Goal: Task Accomplishment & Management: Manage account settings

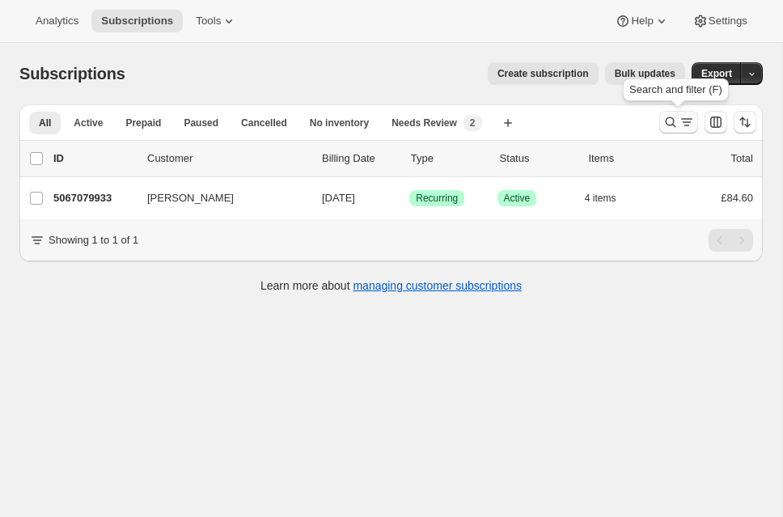
click at [668, 118] on icon "Search and filter results" at bounding box center [671, 122] width 16 height 16
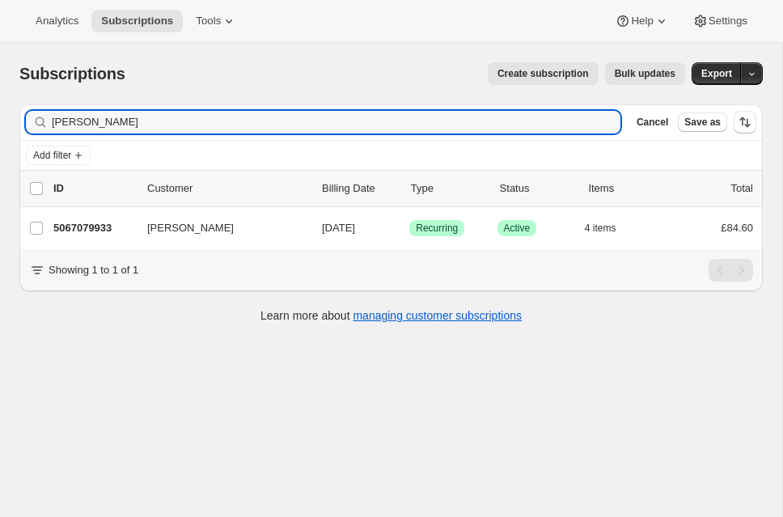
drag, startPoint x: 132, startPoint y: 127, endPoint x: 24, endPoint y: 110, distance: 108.9
click at [24, 110] on div "Filter subscribers [PERSON_NAME] Clear Cancel Save as" at bounding box center [390, 122] width 743 height 36
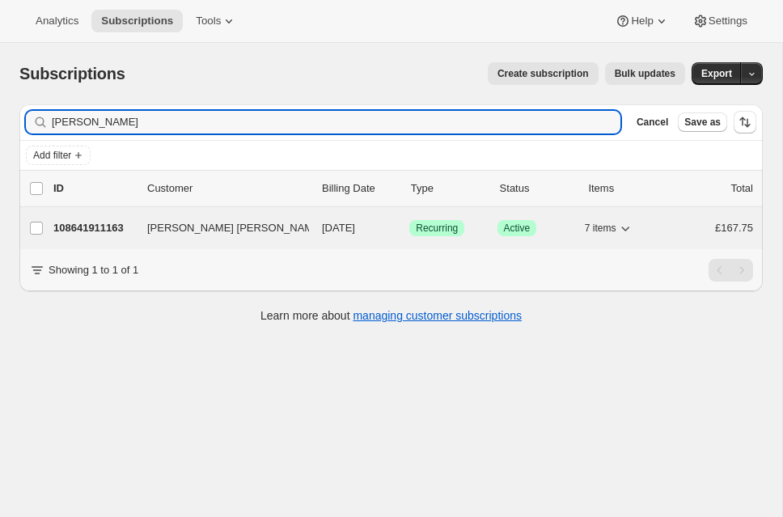
type input "[PERSON_NAME]"
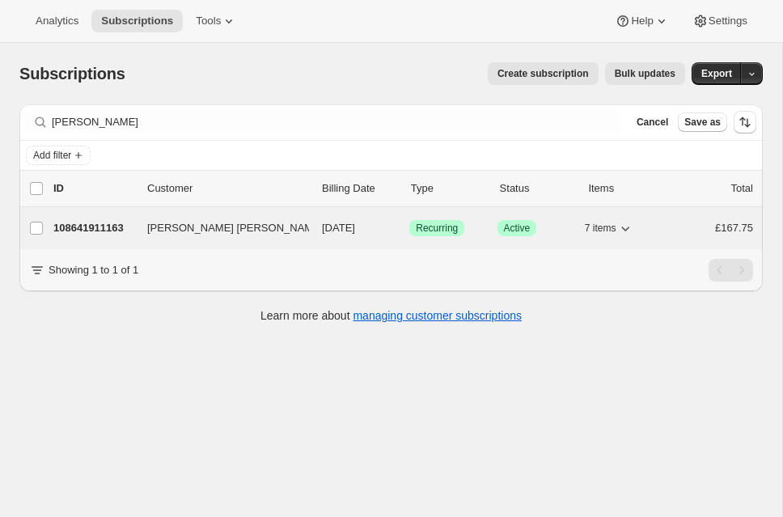
click at [87, 226] on p "108641911163" at bounding box center [93, 228] width 81 height 16
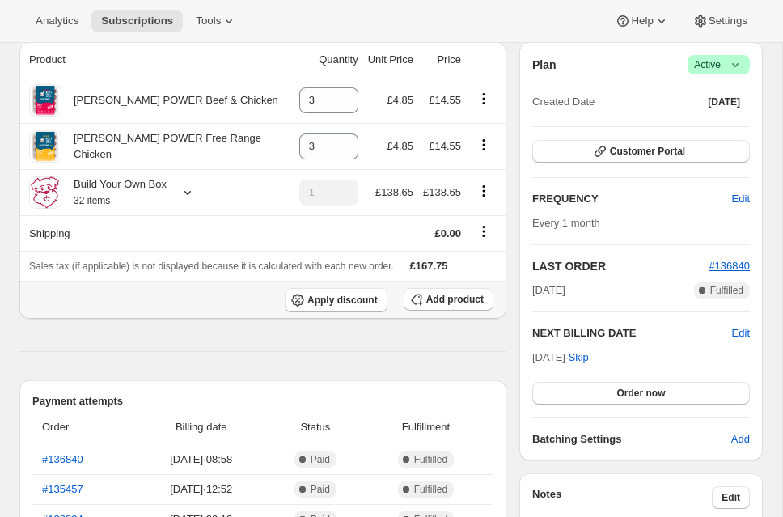
scroll to position [116, 0]
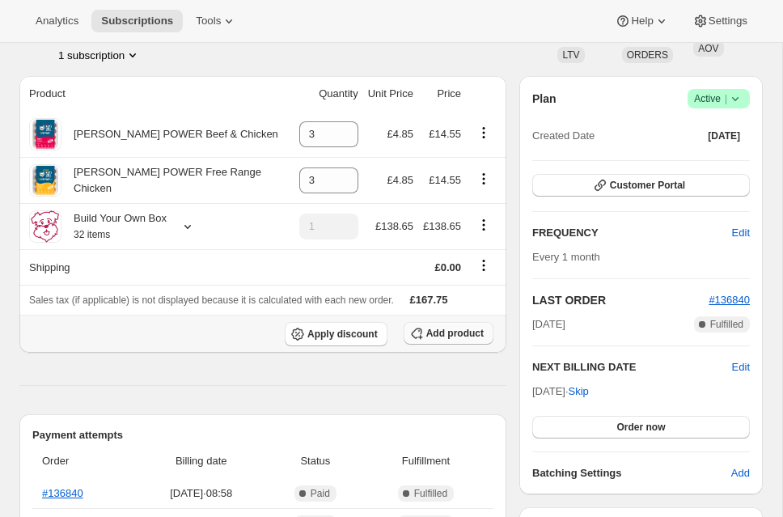
click at [465, 331] on span "Add product" at bounding box center [454, 333] width 57 height 13
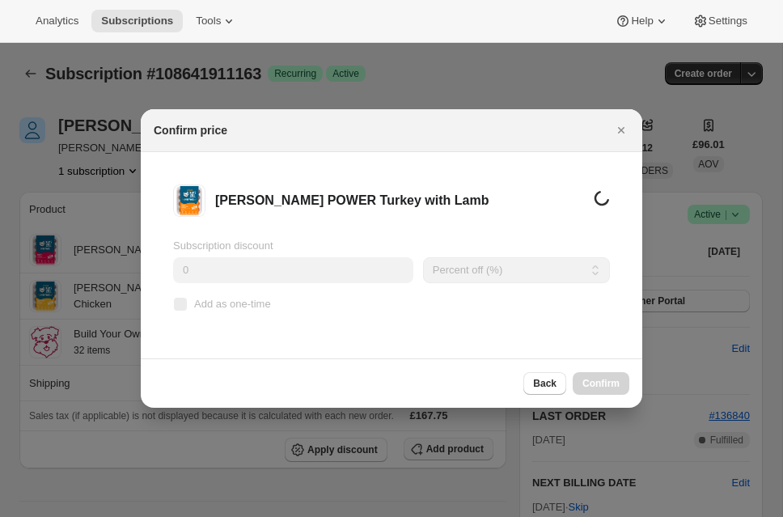
scroll to position [0, 0]
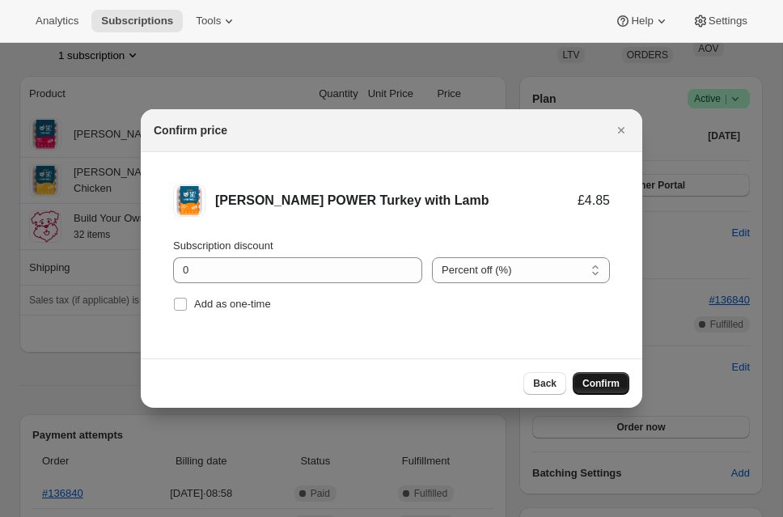
click at [607, 379] on span "Confirm" at bounding box center [600, 383] width 37 height 13
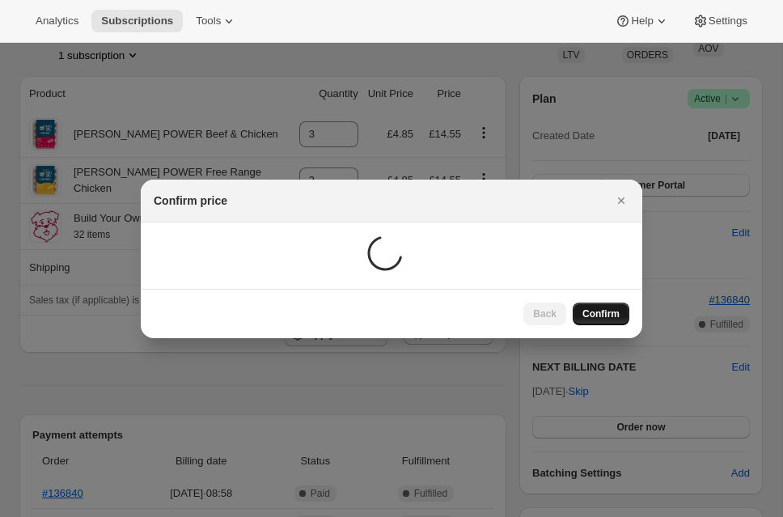
scroll to position [116, 0]
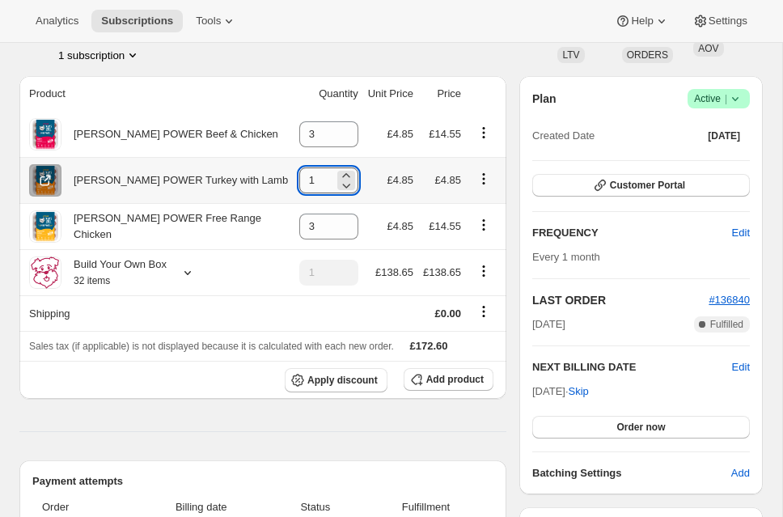
drag, startPoint x: 290, startPoint y: 181, endPoint x: 302, endPoint y: 180, distance: 11.4
click at [302, 180] on input "1" at bounding box center [316, 180] width 35 height 26
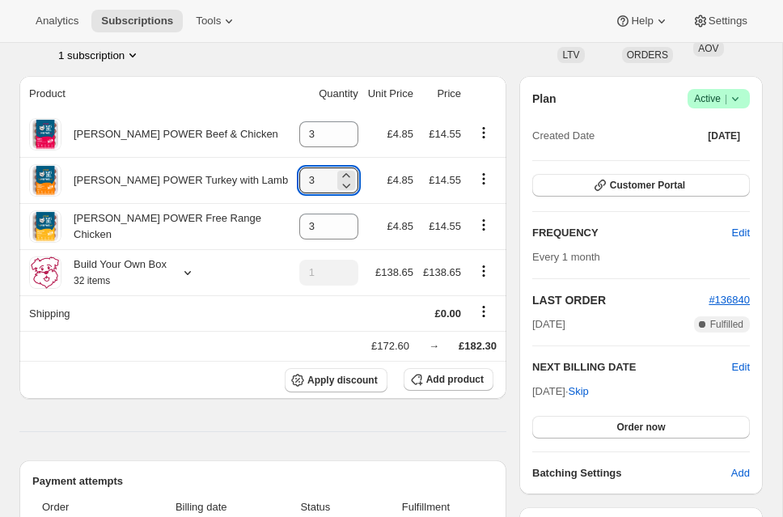
type input "3"
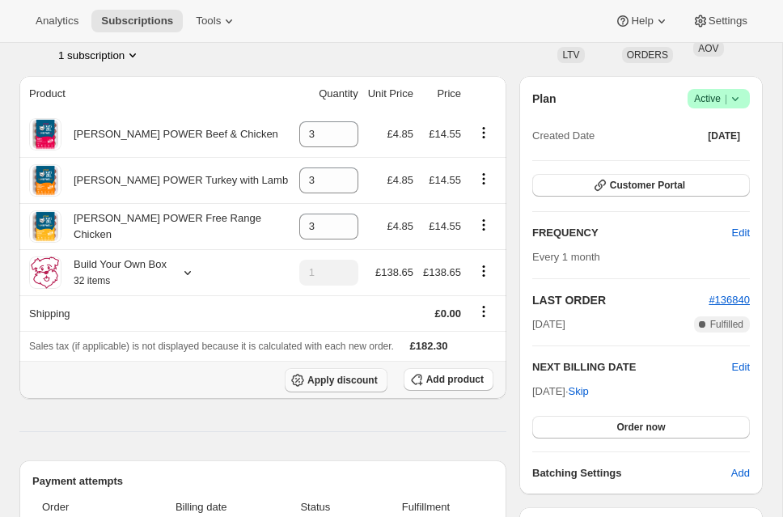
click at [350, 377] on span "Apply discount" at bounding box center [342, 380] width 70 height 13
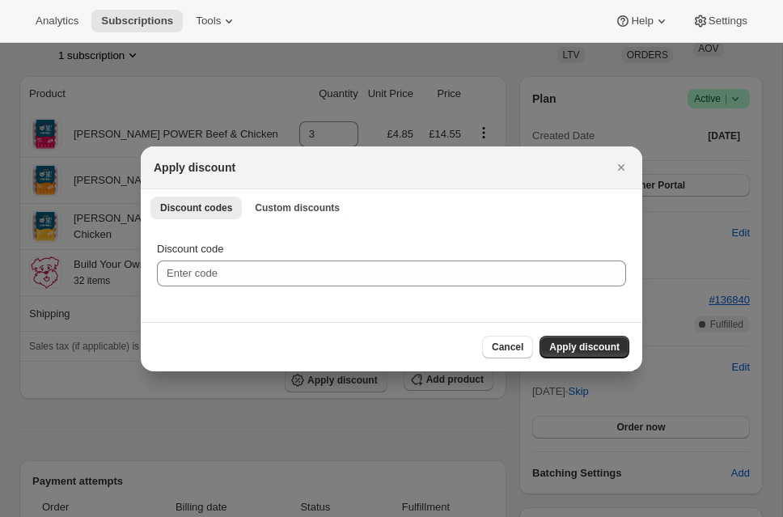
scroll to position [0, 0]
click at [295, 207] on span "Custom discounts" at bounding box center [297, 207] width 85 height 13
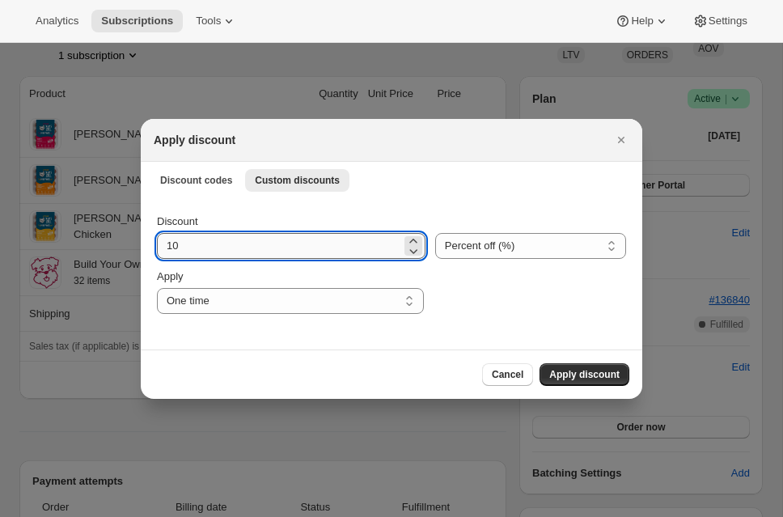
drag, startPoint x: 168, startPoint y: 246, endPoint x: 189, endPoint y: 246, distance: 21.0
click at [188, 246] on input "10" at bounding box center [279, 246] width 244 height 26
type input "20"
click at [591, 370] on span "Apply discount" at bounding box center [584, 374] width 70 height 13
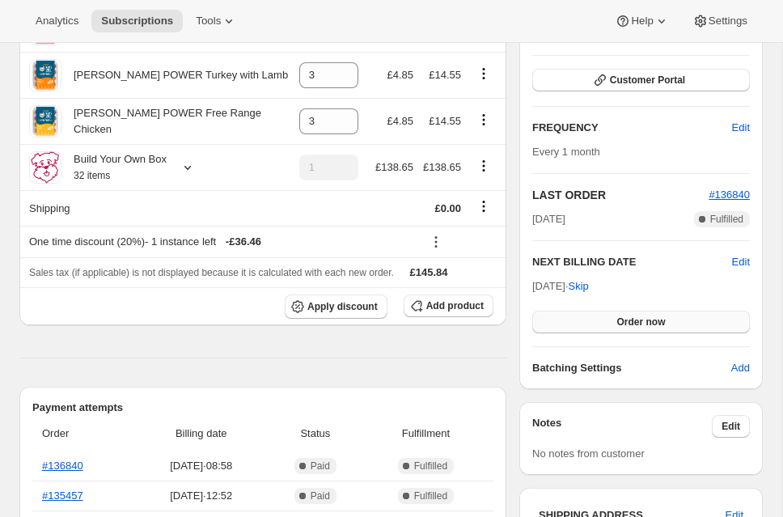
scroll to position [222, 0]
click at [632, 315] on span "Order now" at bounding box center [640, 321] width 49 height 13
click at [632, 316] on span "Click to confirm" at bounding box center [641, 321] width 74 height 13
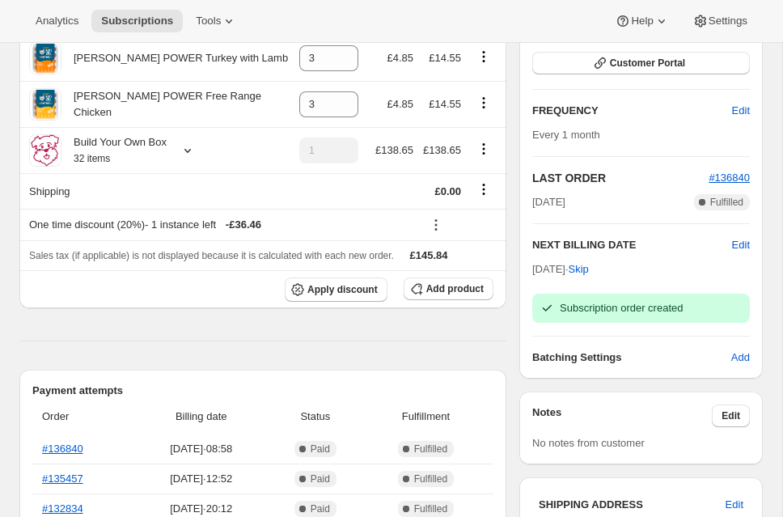
scroll to position [231, 0]
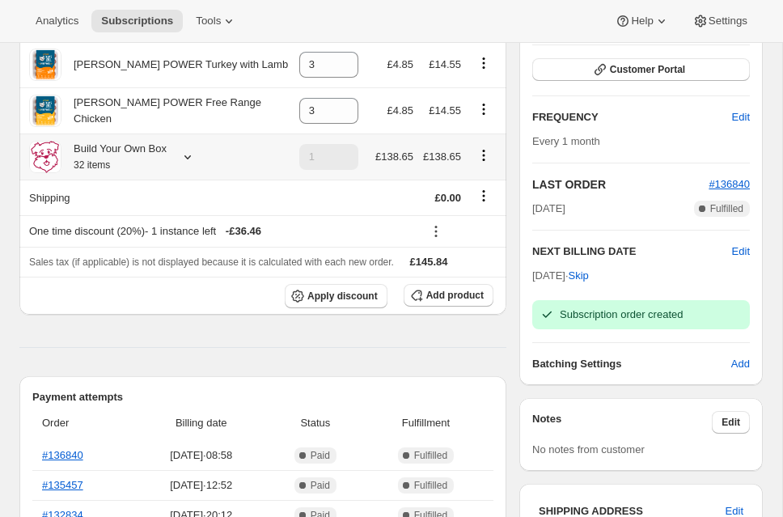
click at [190, 158] on icon at bounding box center [187, 157] width 6 height 4
